Goal: Task Accomplishment & Management: Manage account settings

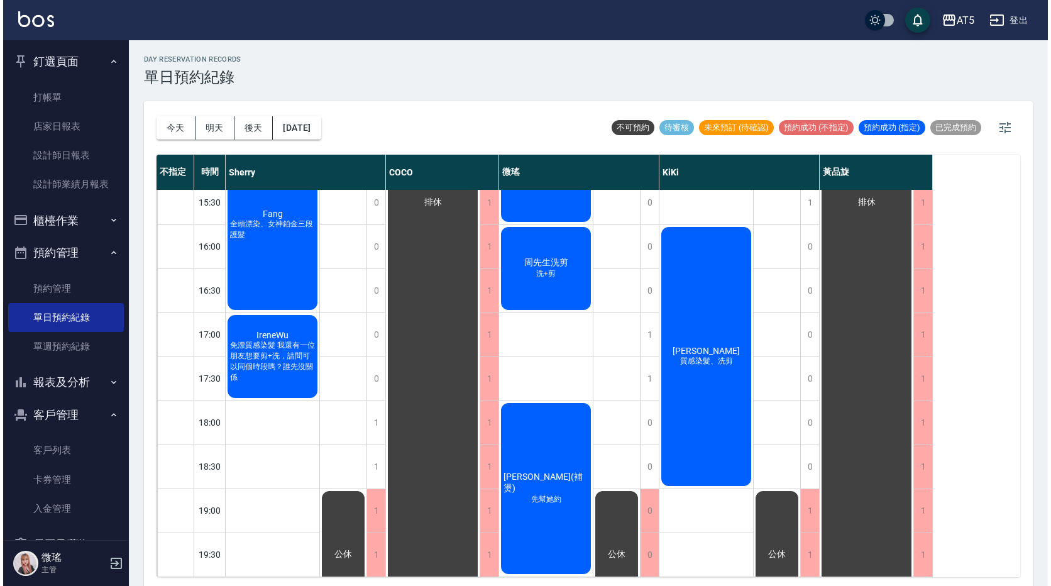
scroll to position [289, 0]
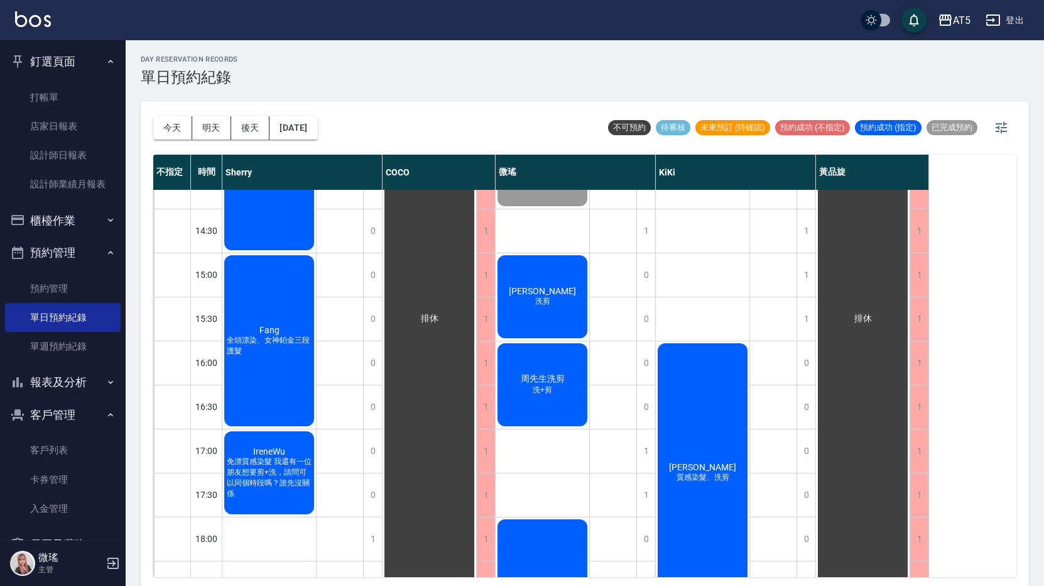
drag, startPoint x: 539, startPoint y: 269, endPoint x: 523, endPoint y: 323, distance: 56.5
click at [523, 323] on div "[PERSON_NAME] 洗剪" at bounding box center [543, 296] width 94 height 87
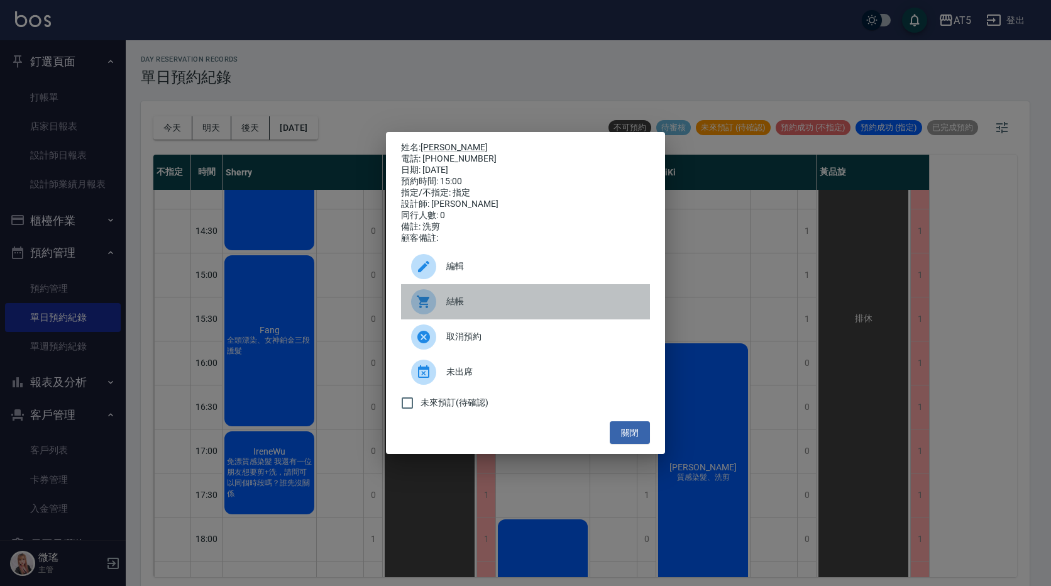
click at [523, 319] on div "結帳" at bounding box center [525, 301] width 249 height 35
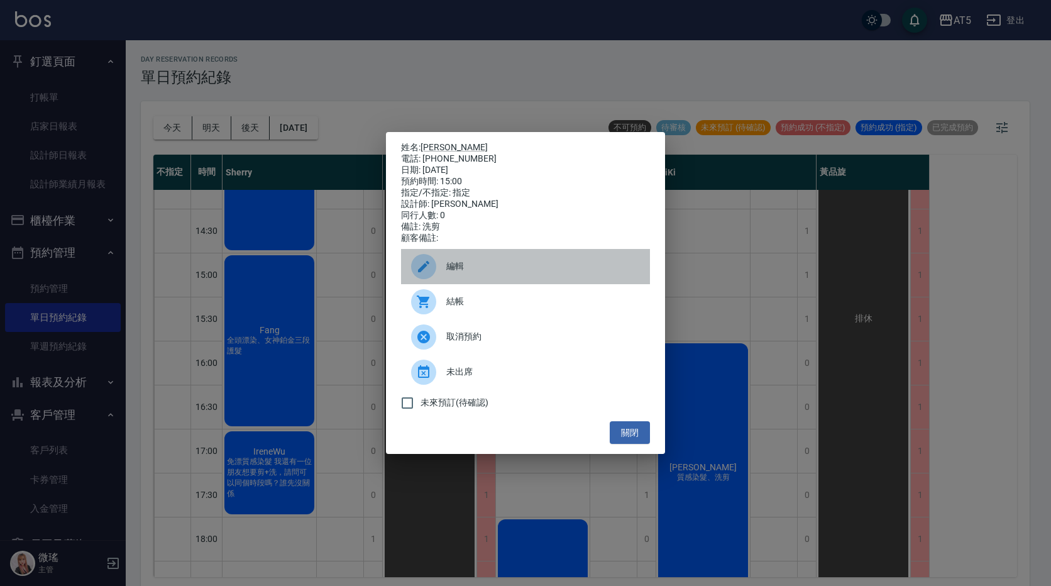
click at [493, 271] on span "編輯" at bounding box center [543, 266] width 194 height 13
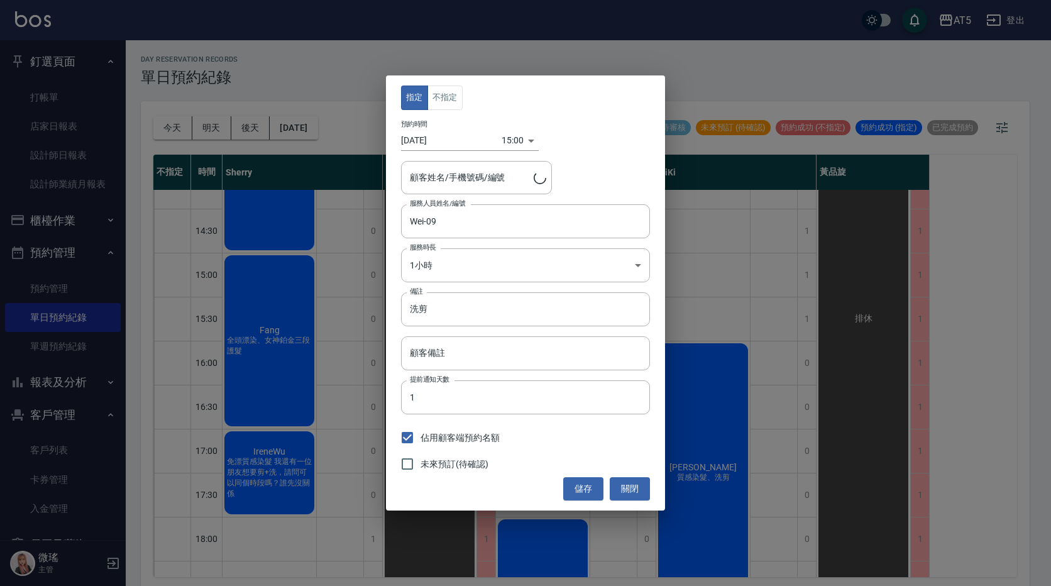
type input "[PERSON_NAME]/0923672067"
click at [528, 139] on div "15:00 1760079600000" at bounding box center [519, 140] width 37 height 21
click at [523, 139] on div "15:00 1760079600000" at bounding box center [519, 140] width 37 height 21
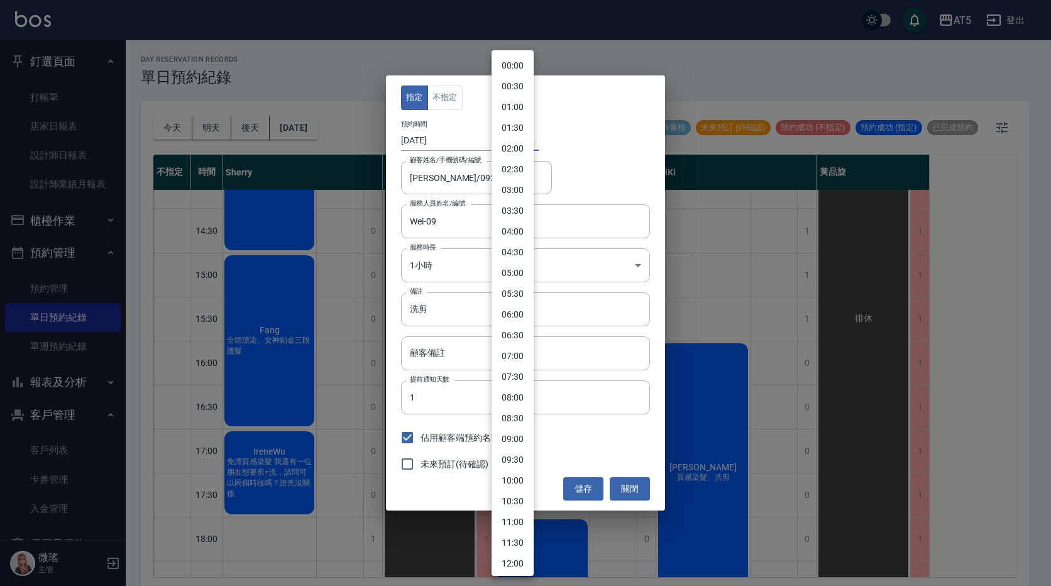
click at [511, 139] on body "AT5 登出 釘選頁面 打帳單 店家日報表 設計師日報表 設計師業績月報表 櫃檯作業 打帳單 帳單列表 現金收支登錄 高階收支登錄 材料自購登錄 每日結帳 排…" at bounding box center [525, 294] width 1051 height 589
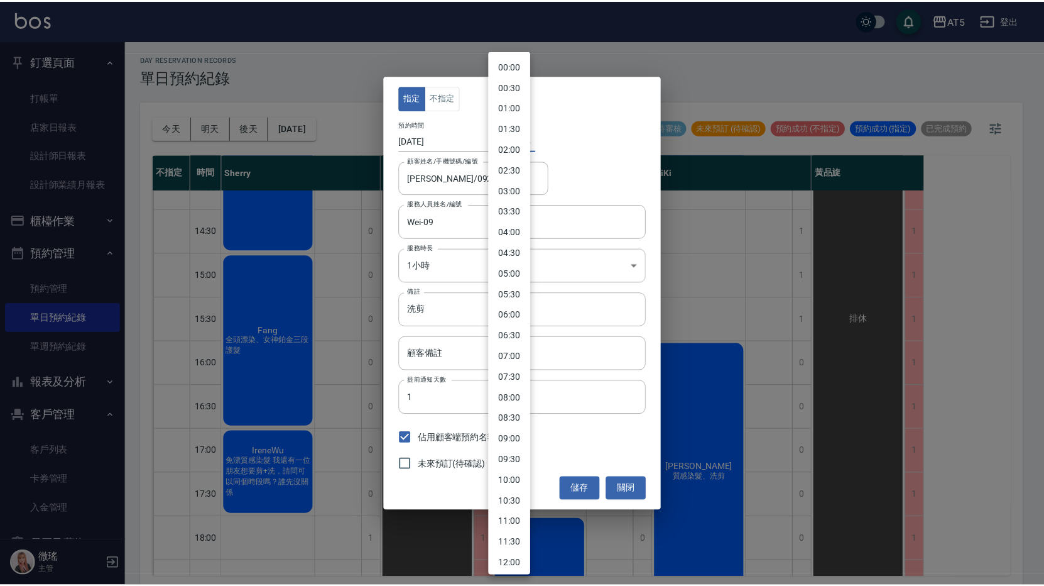
scroll to position [375, 0]
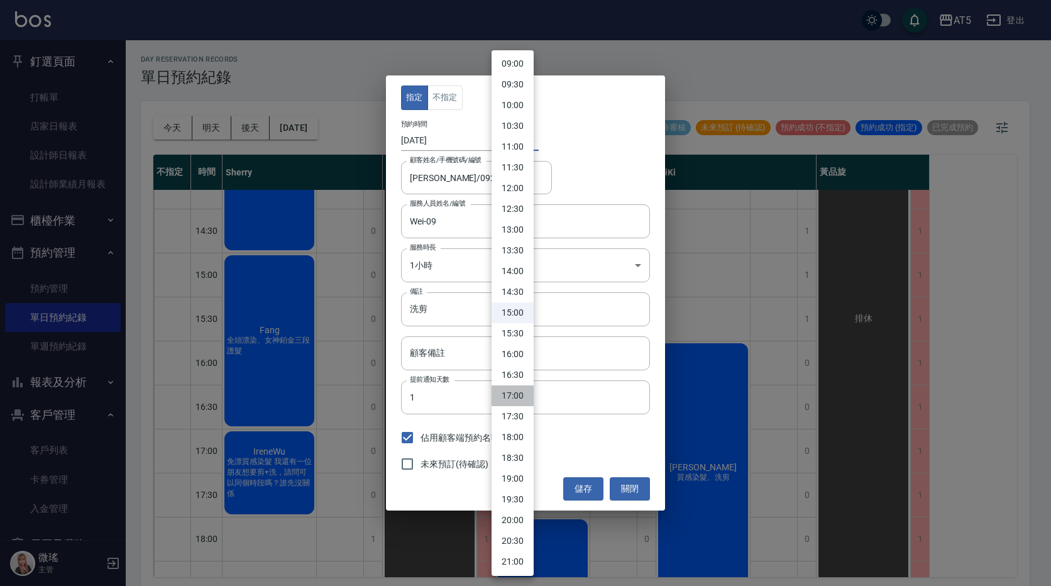
click at [517, 392] on li "17:00" at bounding box center [512, 395] width 42 height 21
type input "1760086800000"
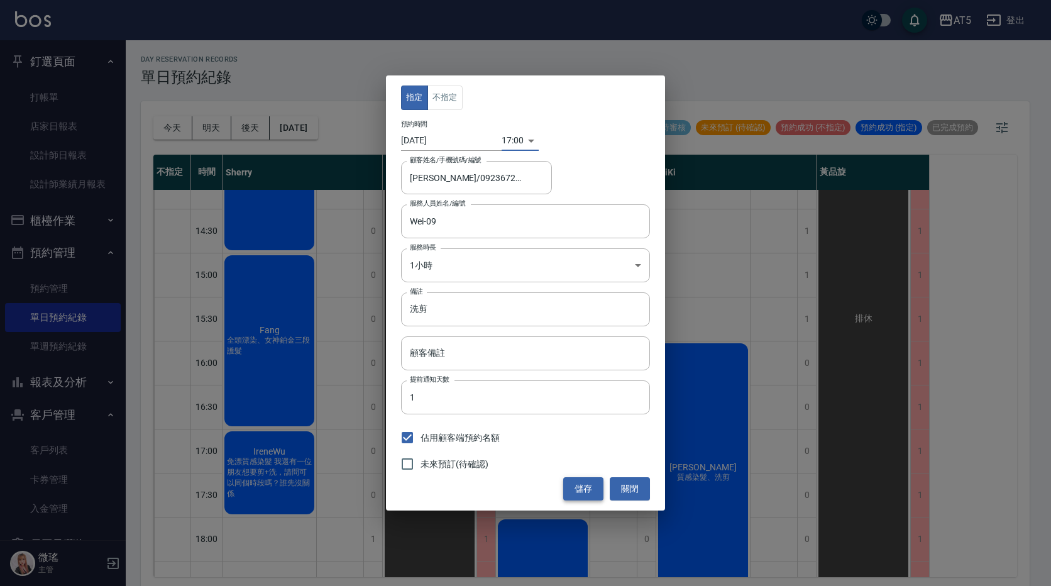
click at [582, 488] on button "儲存" at bounding box center [583, 488] width 40 height 23
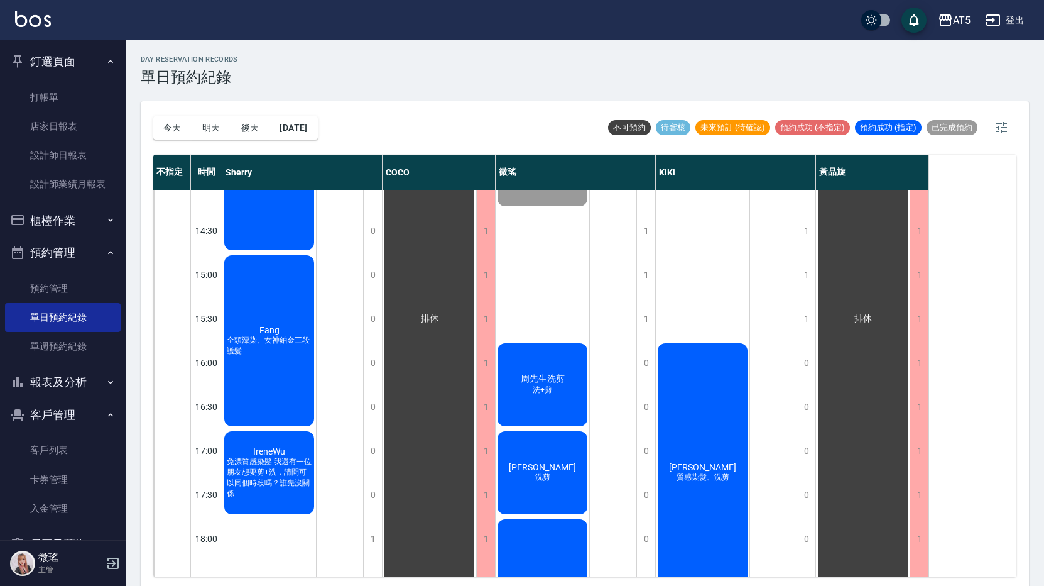
scroll to position [415, 0]
